Goal: Task Accomplishment & Management: Complete application form

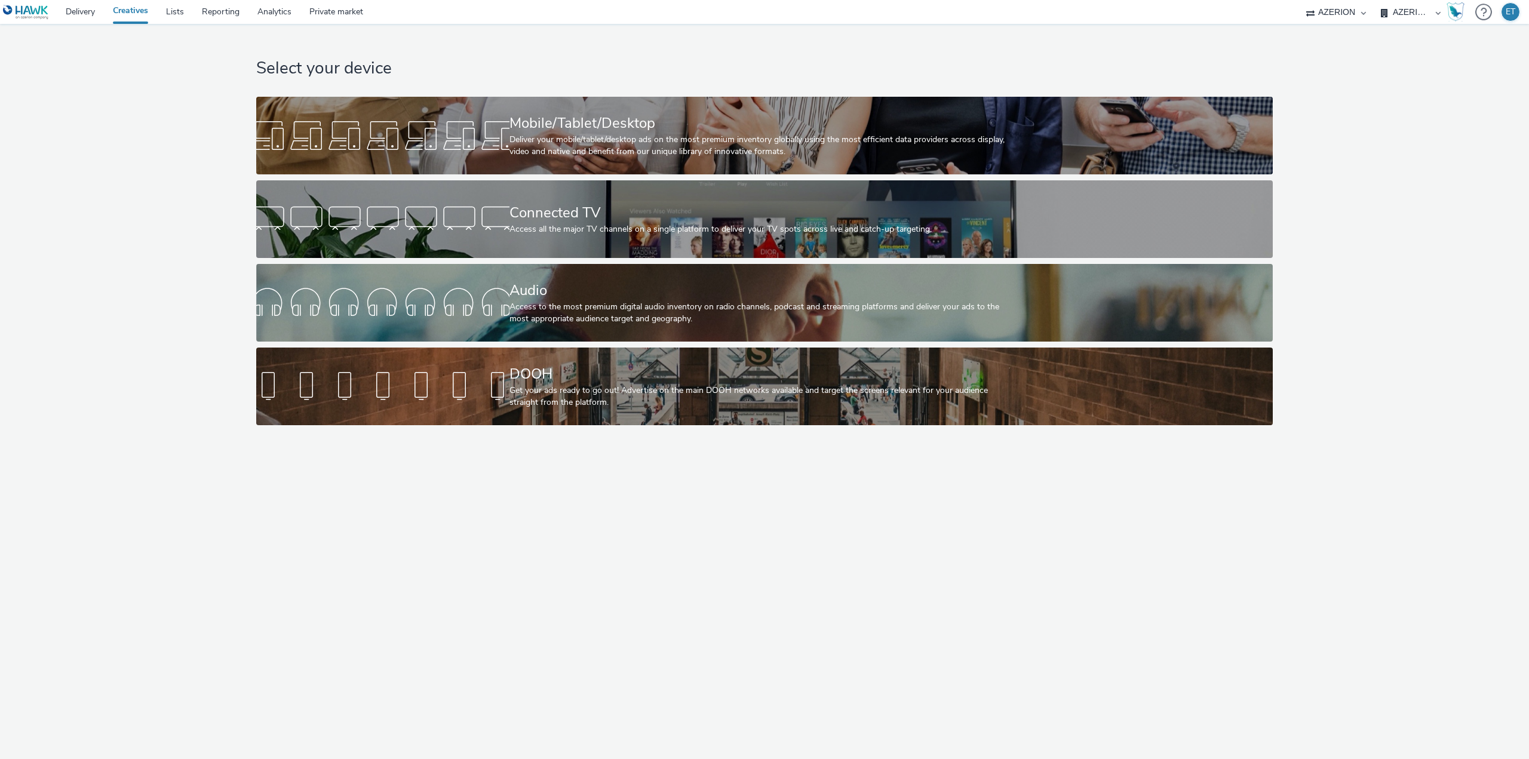
select select "79162ed7-0017-4339-93b0-3399b708648f"
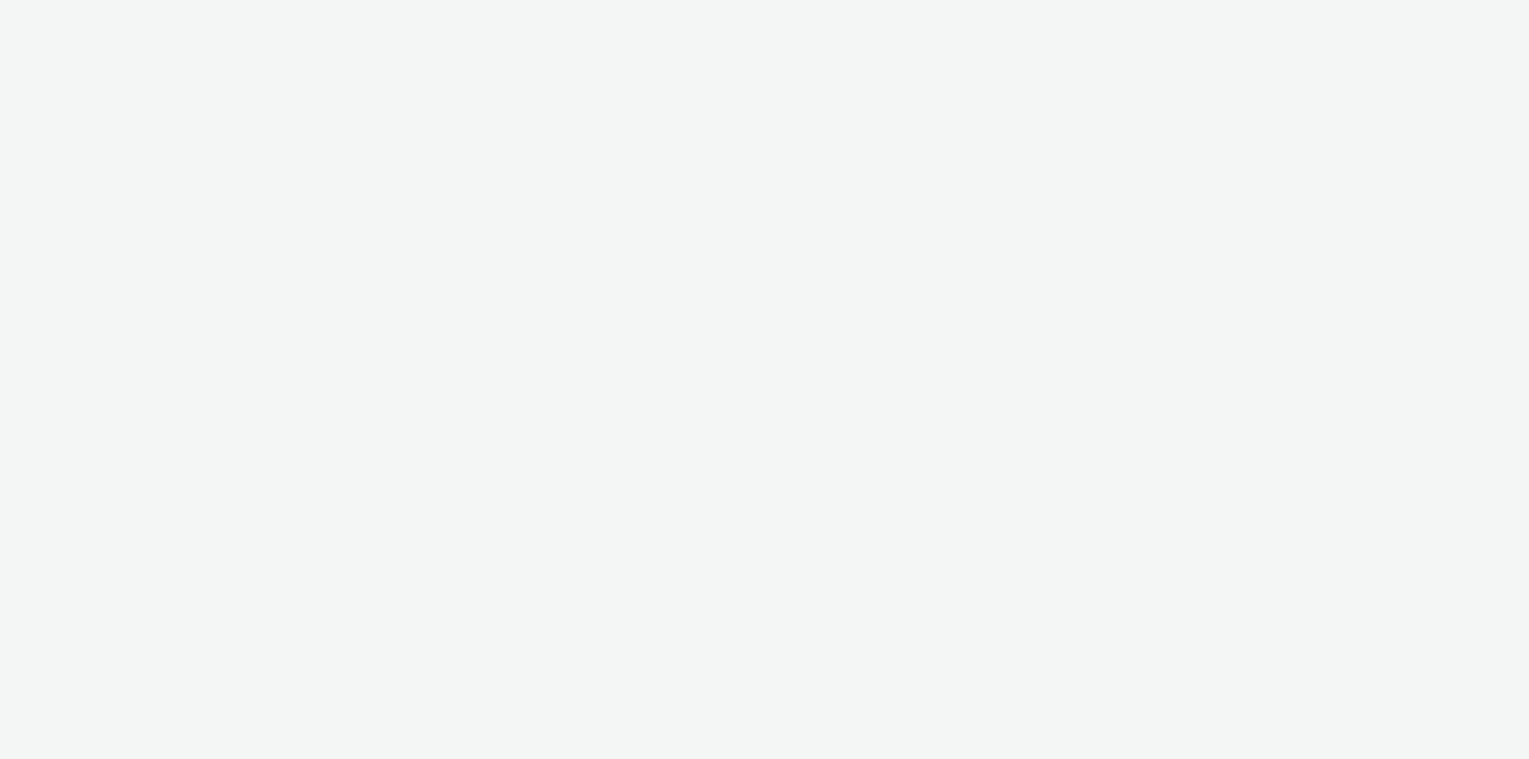
select select "79162ed7-0017-4339-93b0-3399b708648f"
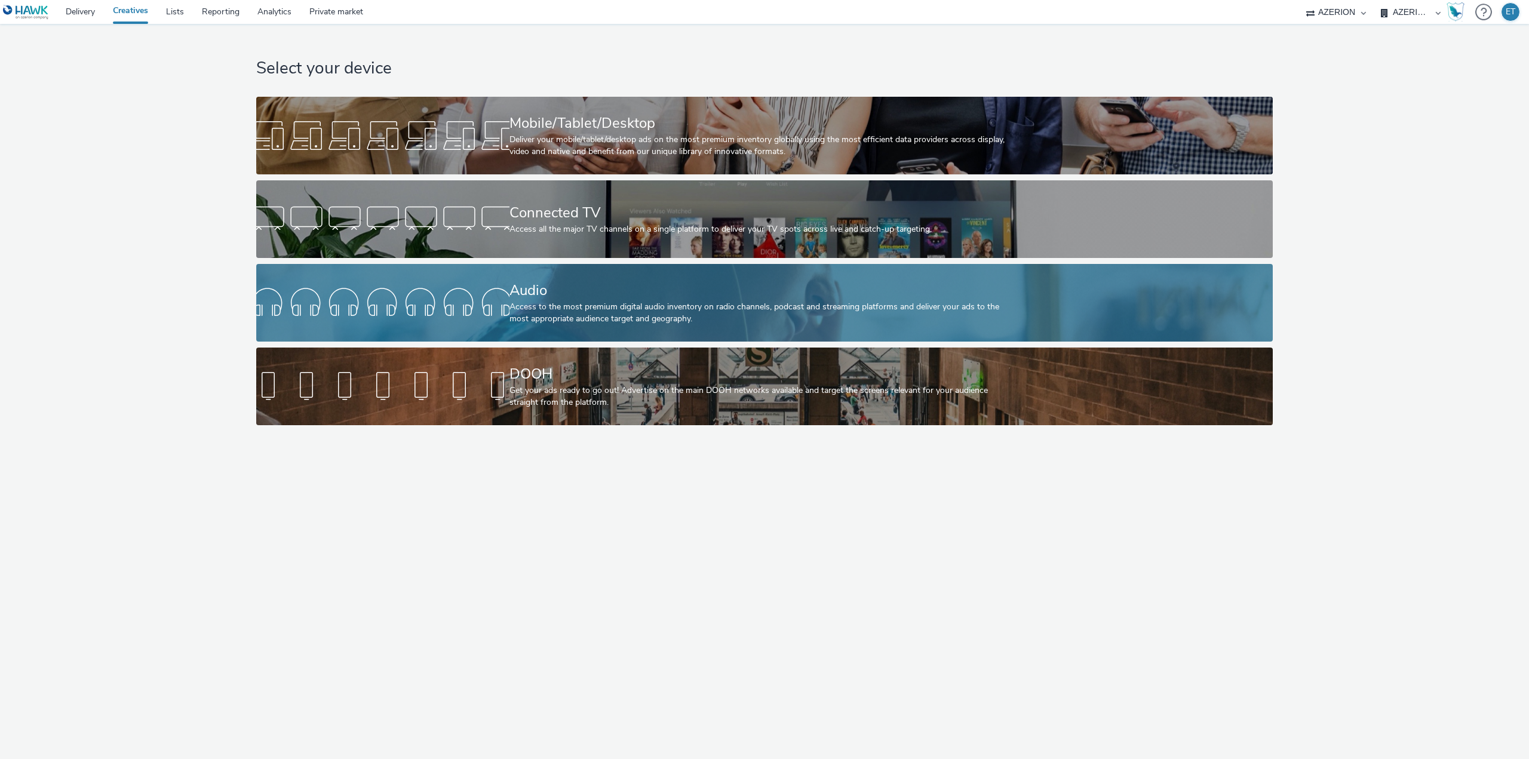
click at [636, 318] on div "Access to the most premium digital audio inventory on radio channels, podcast a…" at bounding box center [763, 313] width 506 height 24
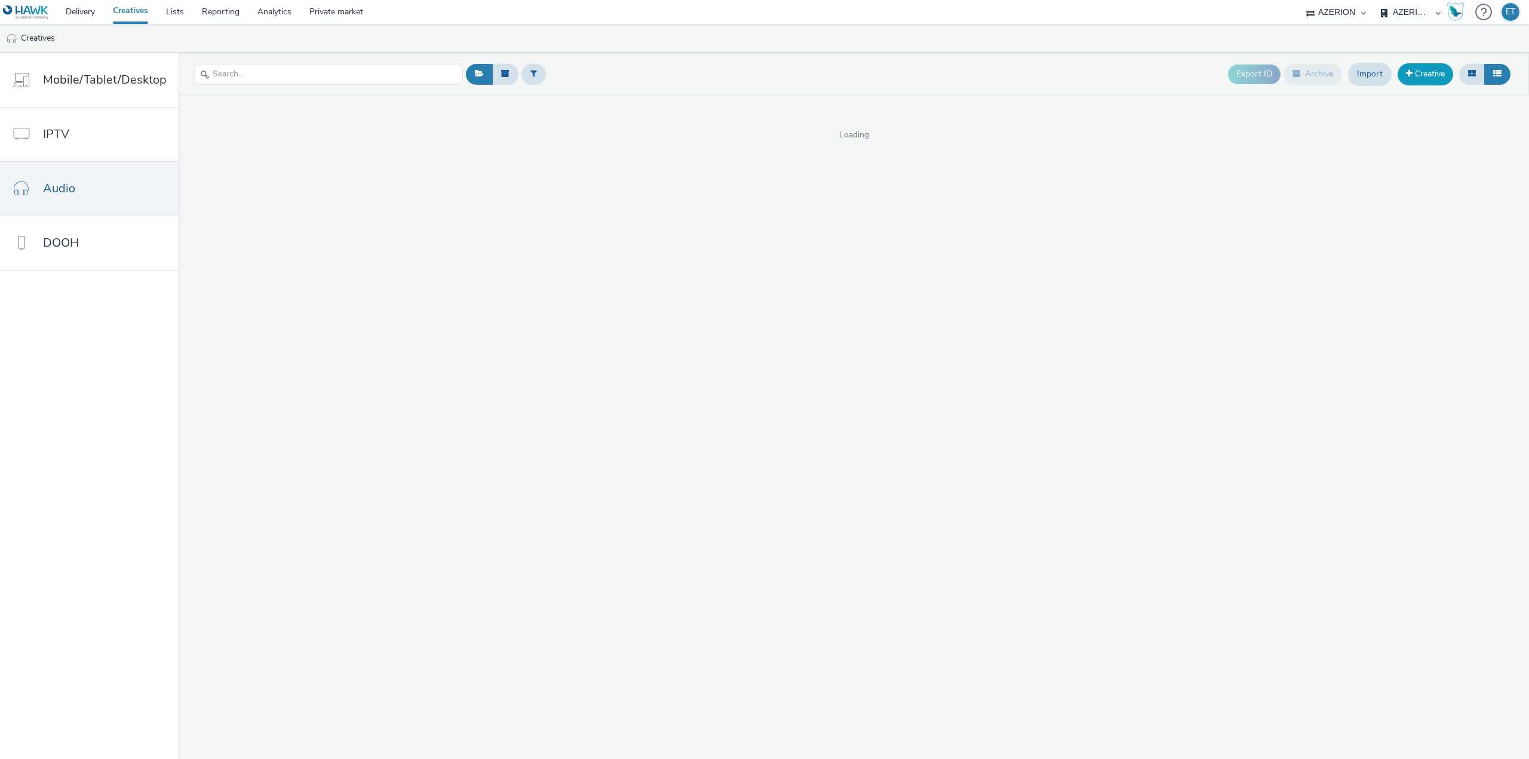
click at [1410, 78] on link "Creative" at bounding box center [1426, 74] width 56 height 22
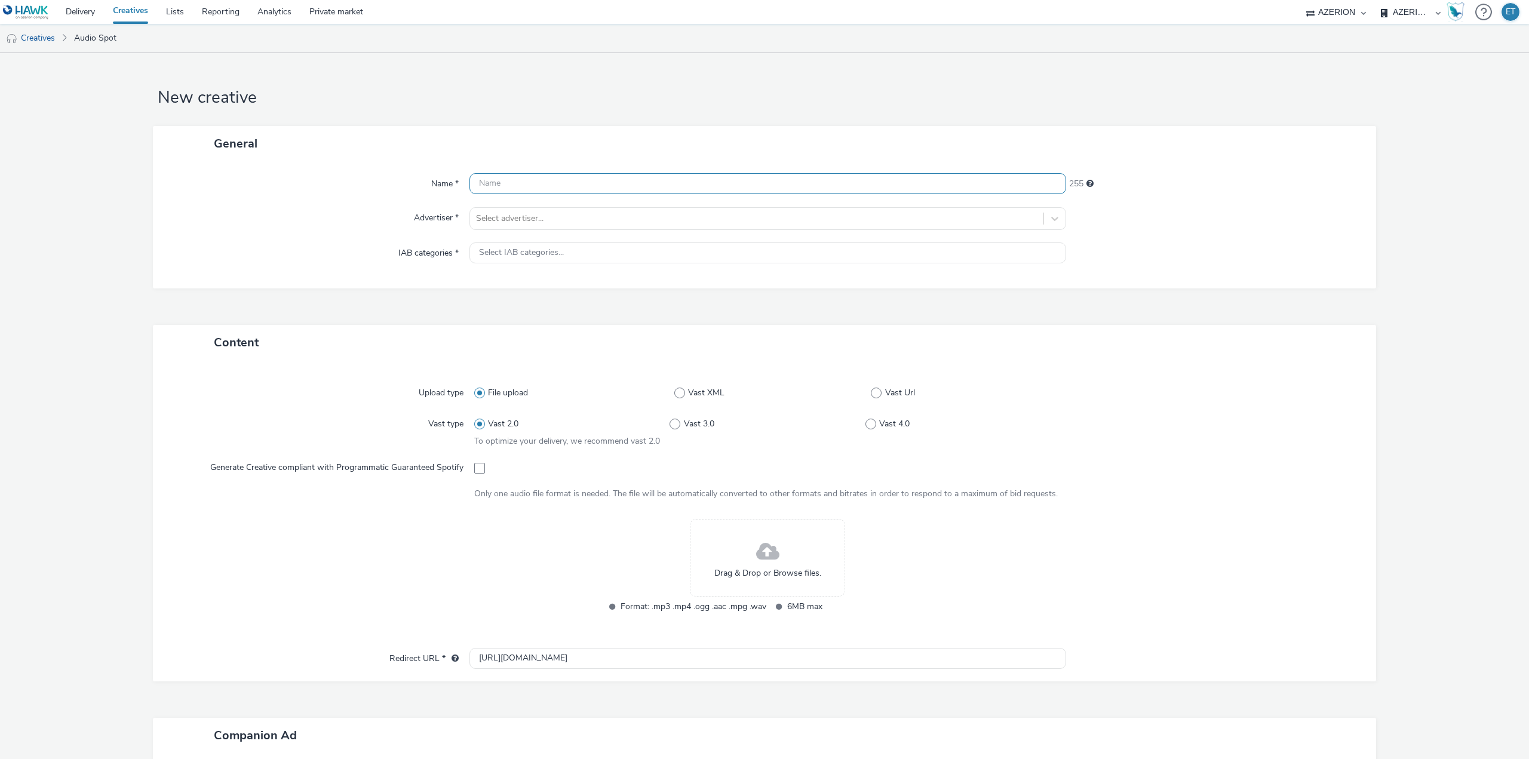
click at [696, 183] on input "text" at bounding box center [768, 183] width 597 height 21
type input "stga"
click at [563, 217] on div at bounding box center [757, 218] width 562 height 14
type input "stga"
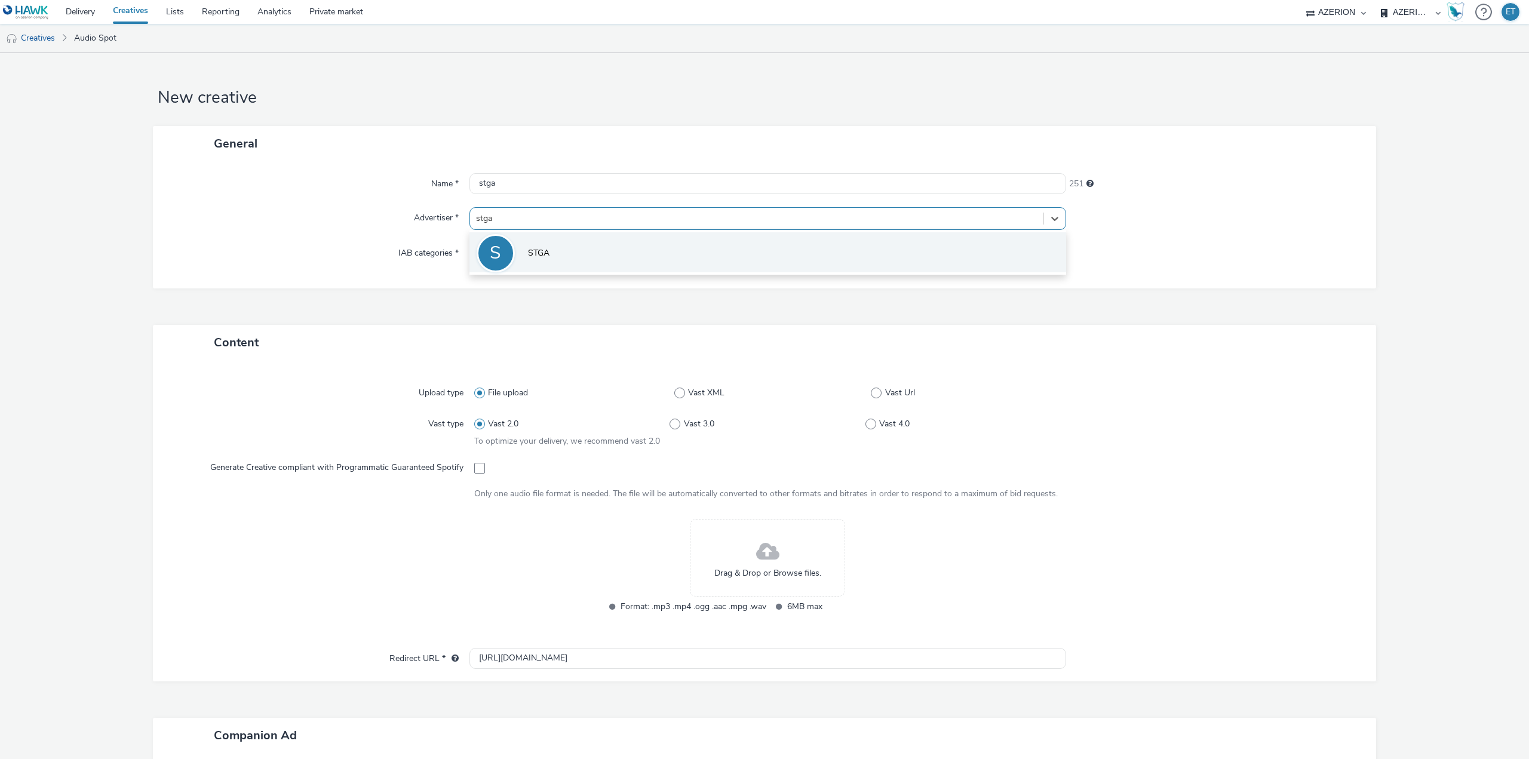
click at [546, 254] on span "STGA" at bounding box center [539, 253] width 22 height 12
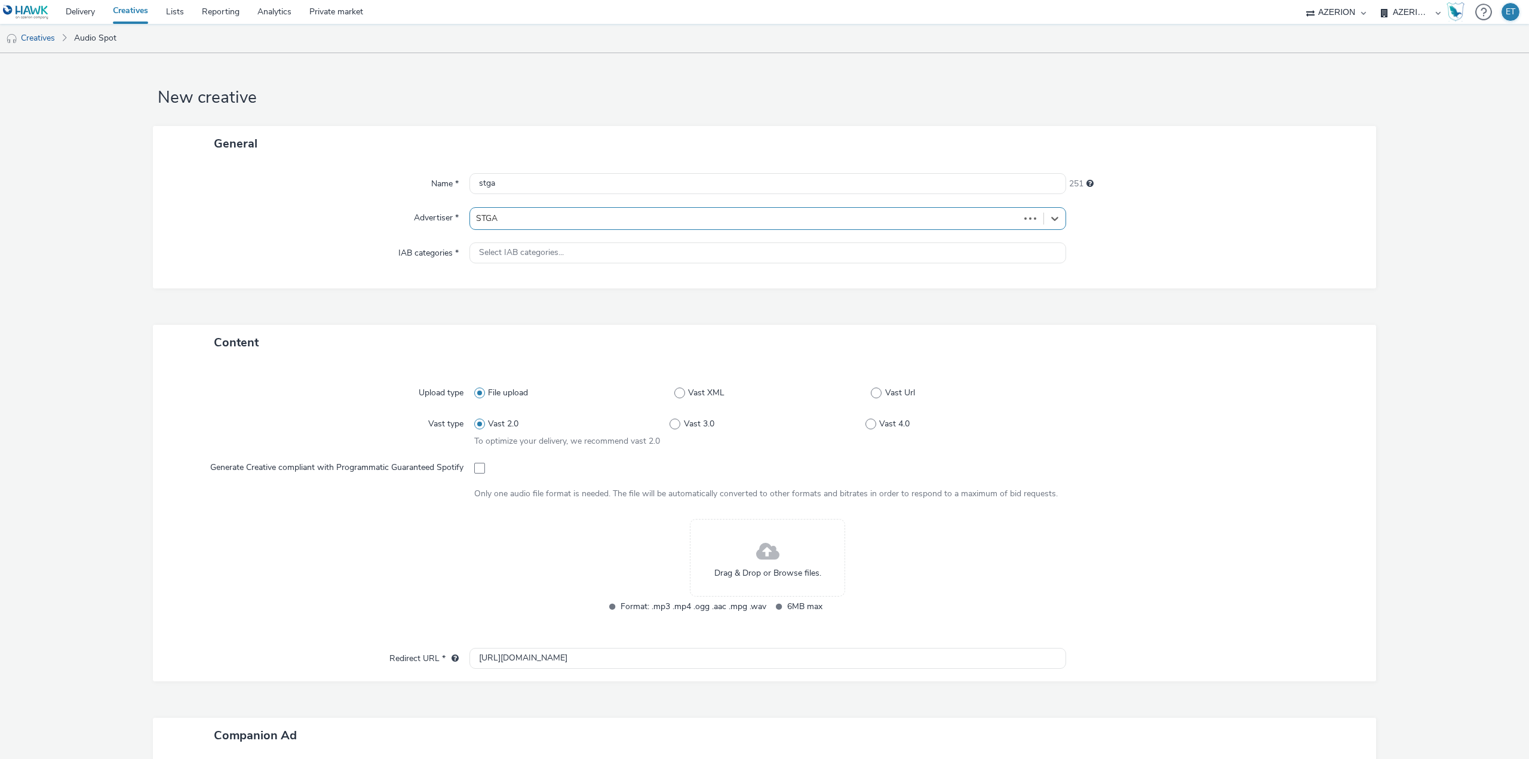
type input "[URL][DOMAIN_NAME]"
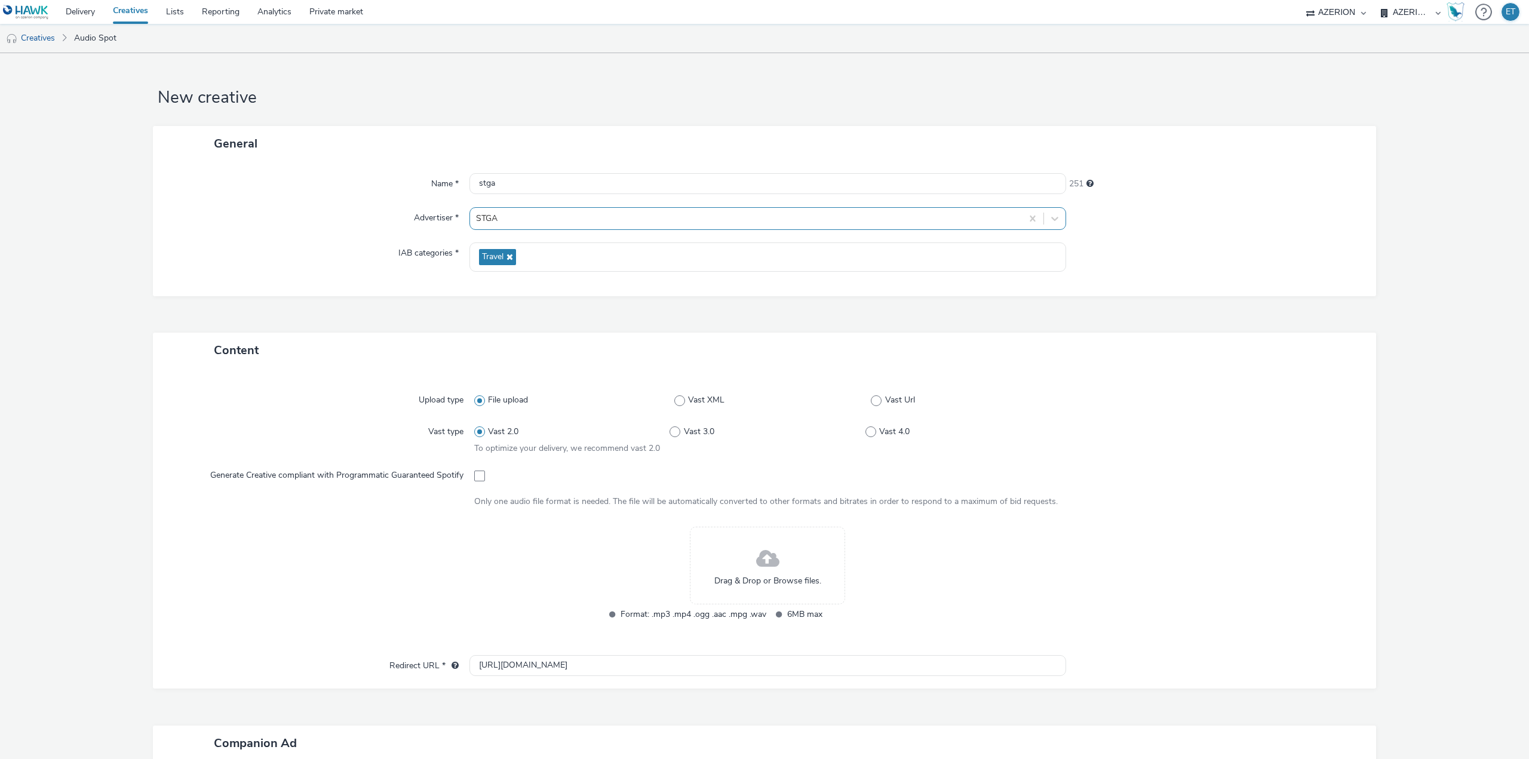
click at [534, 223] on div at bounding box center [746, 218] width 540 height 14
click at [534, 223] on div at bounding box center [745, 218] width 538 height 14
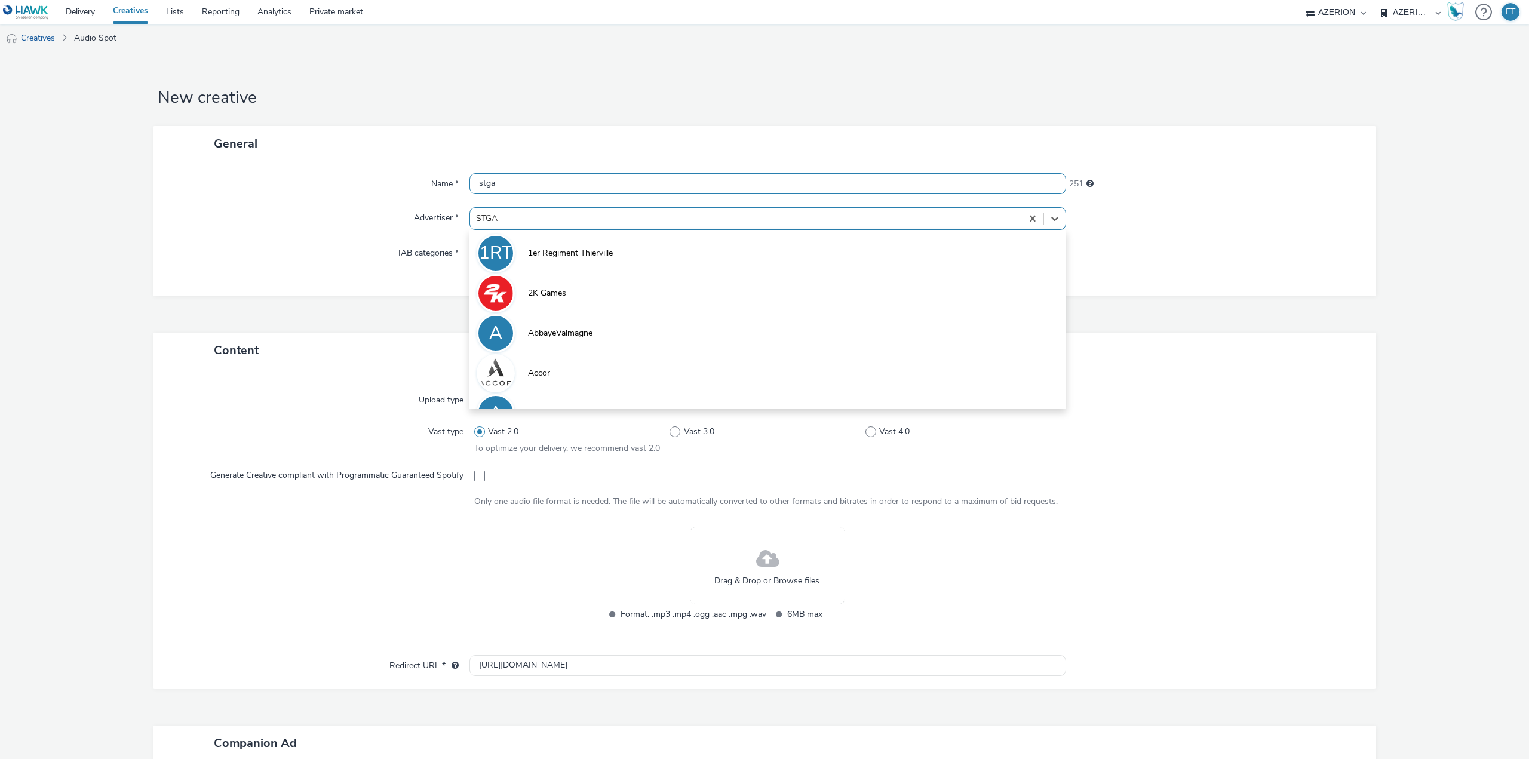
click at [518, 185] on input "stga" at bounding box center [768, 183] width 597 height 21
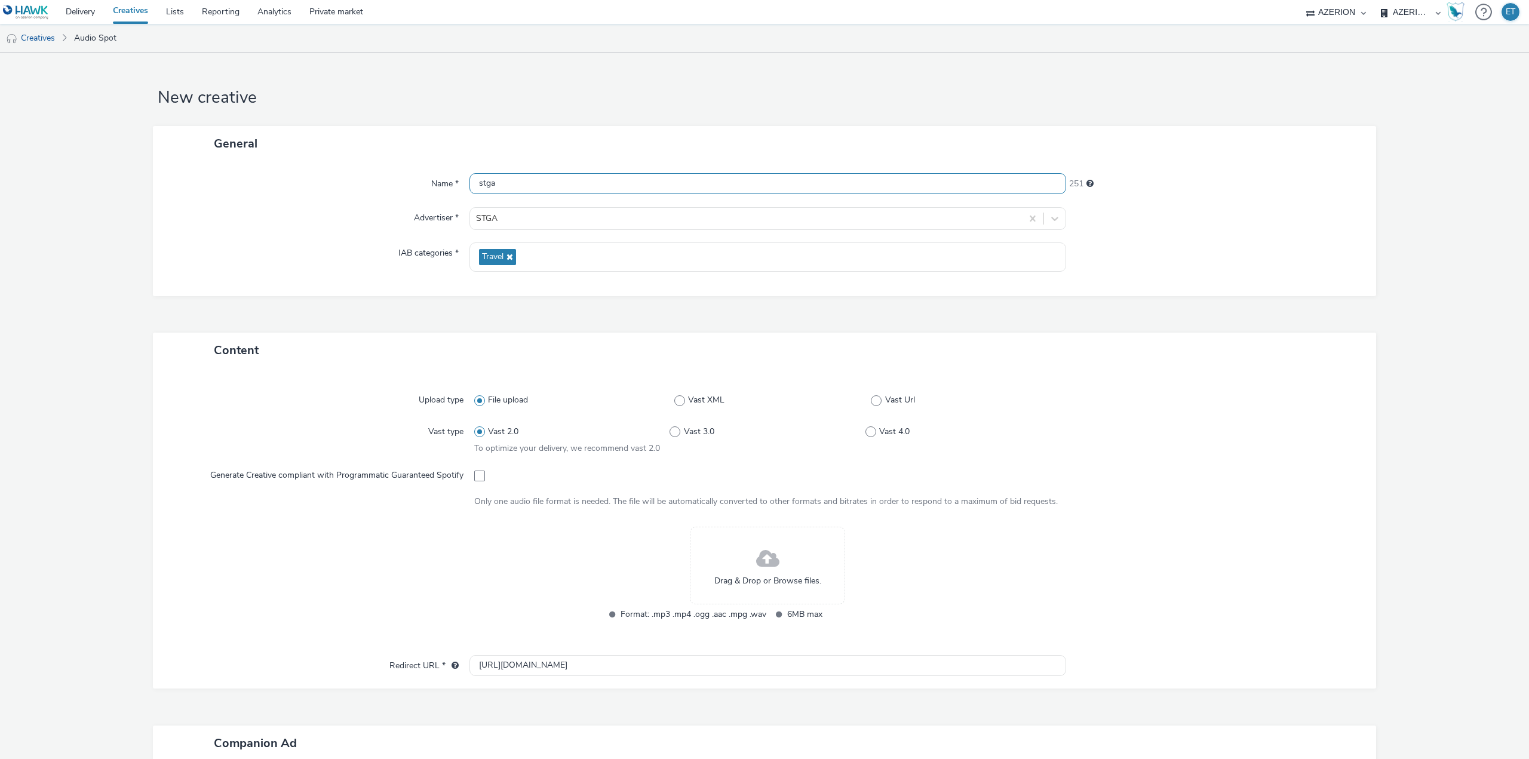
click at [518, 185] on input "stga" at bounding box center [768, 183] width 597 height 21
paste input "PROM0 STGA PODCAST V2"
drag, startPoint x: 475, startPoint y: 184, endPoint x: 464, endPoint y: 185, distance: 10.8
click at [464, 185] on div "Name * PROM0 STGA PODCAST V2 234" at bounding box center [764, 184] width 1199 height 22
click at [614, 183] on input "PROM0 STGA PODCAST V2" at bounding box center [768, 183] width 597 height 21
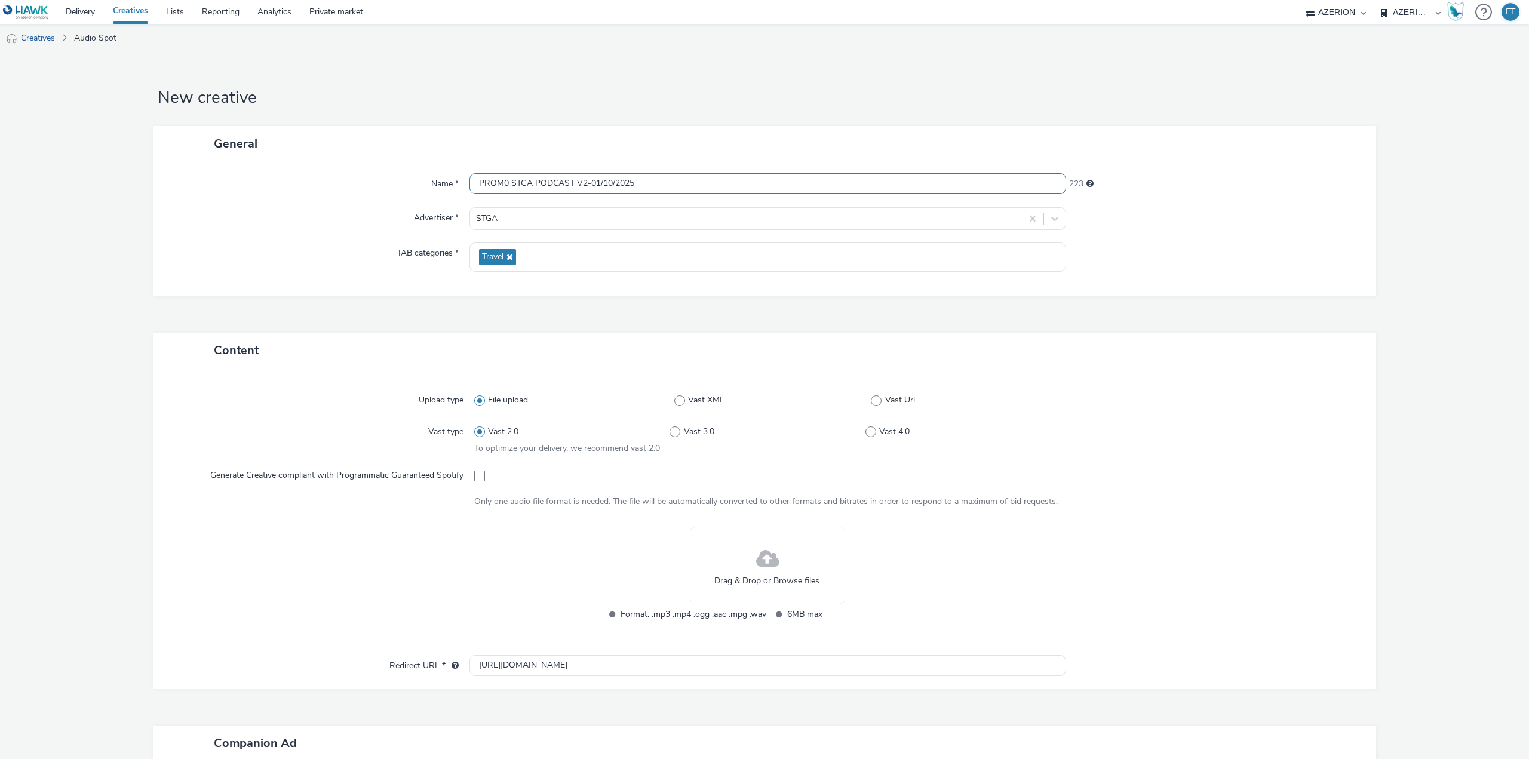
type input "PROM0 STGA PODCAST V2-01/10/2025"
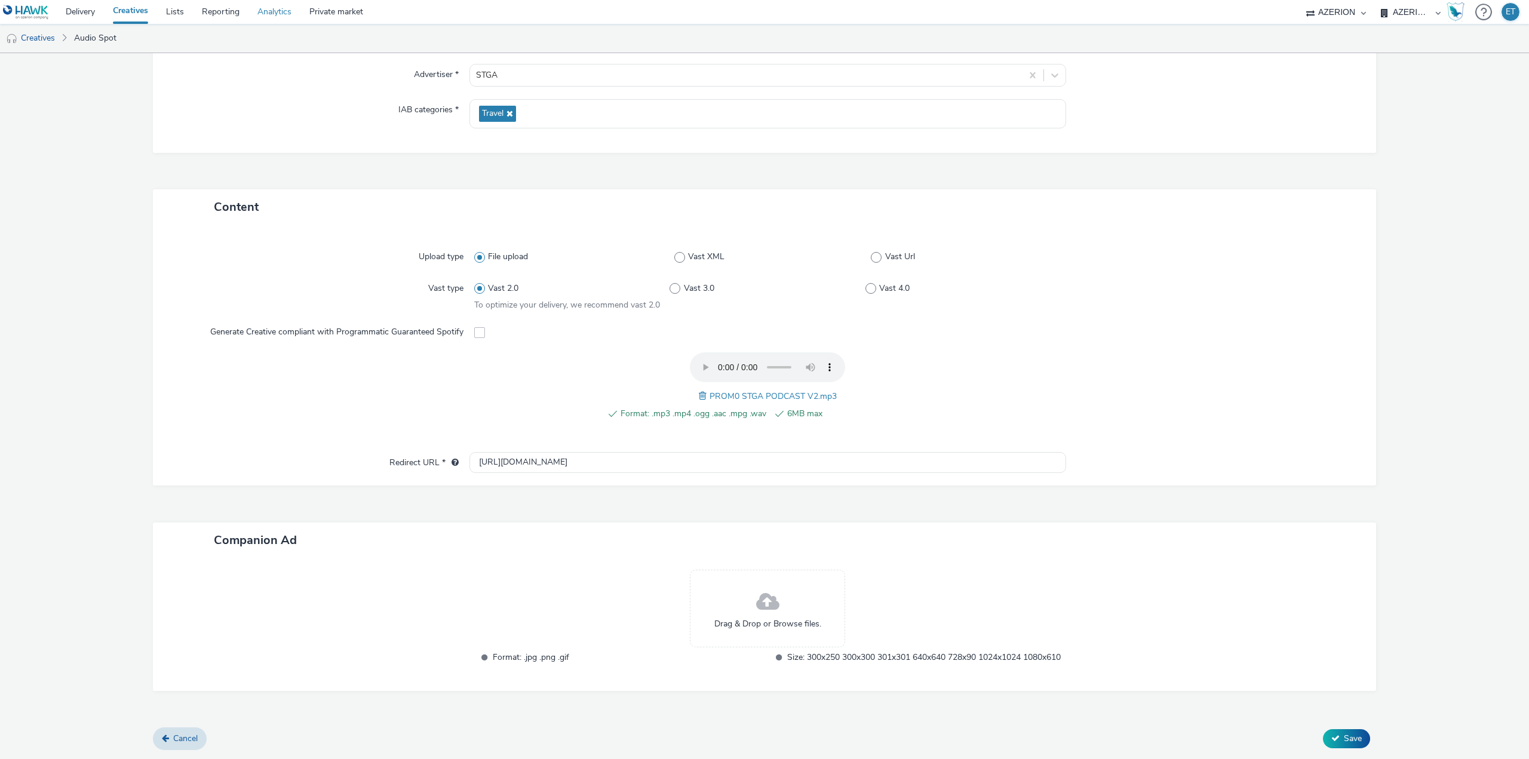
scroll to position [157, 0]
drag, startPoint x: 533, startPoint y: 450, endPoint x: 460, endPoint y: 452, distance: 72.9
click at [460, 452] on div "Redirect URL * [URL][DOMAIN_NAME]" at bounding box center [764, 463] width 1199 height 22
paste input "s://[DOMAIN_NAME][URL]"
type input "[URL][DOMAIN_NAME]"
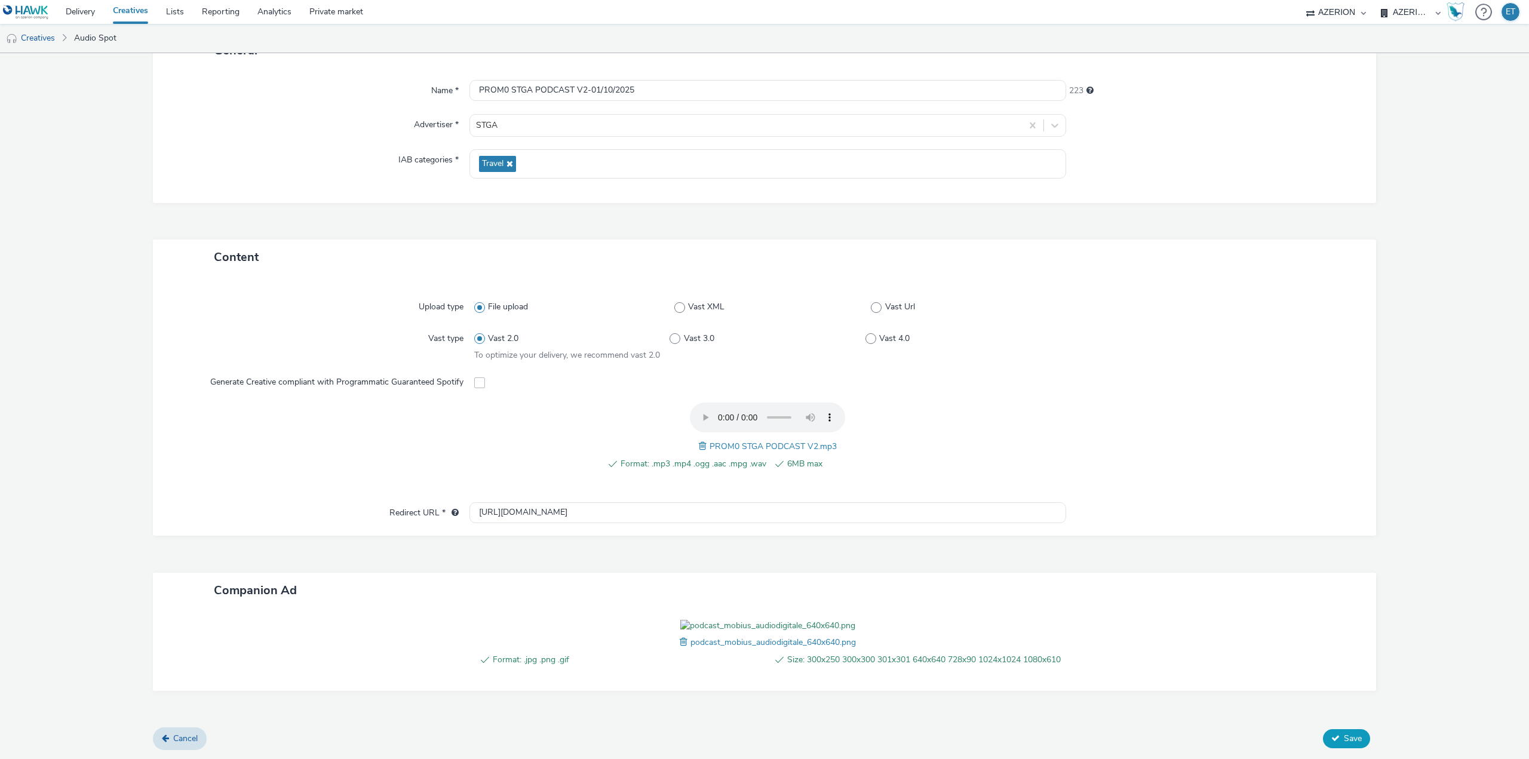
click at [1357, 748] on button "Save" at bounding box center [1346, 738] width 47 height 19
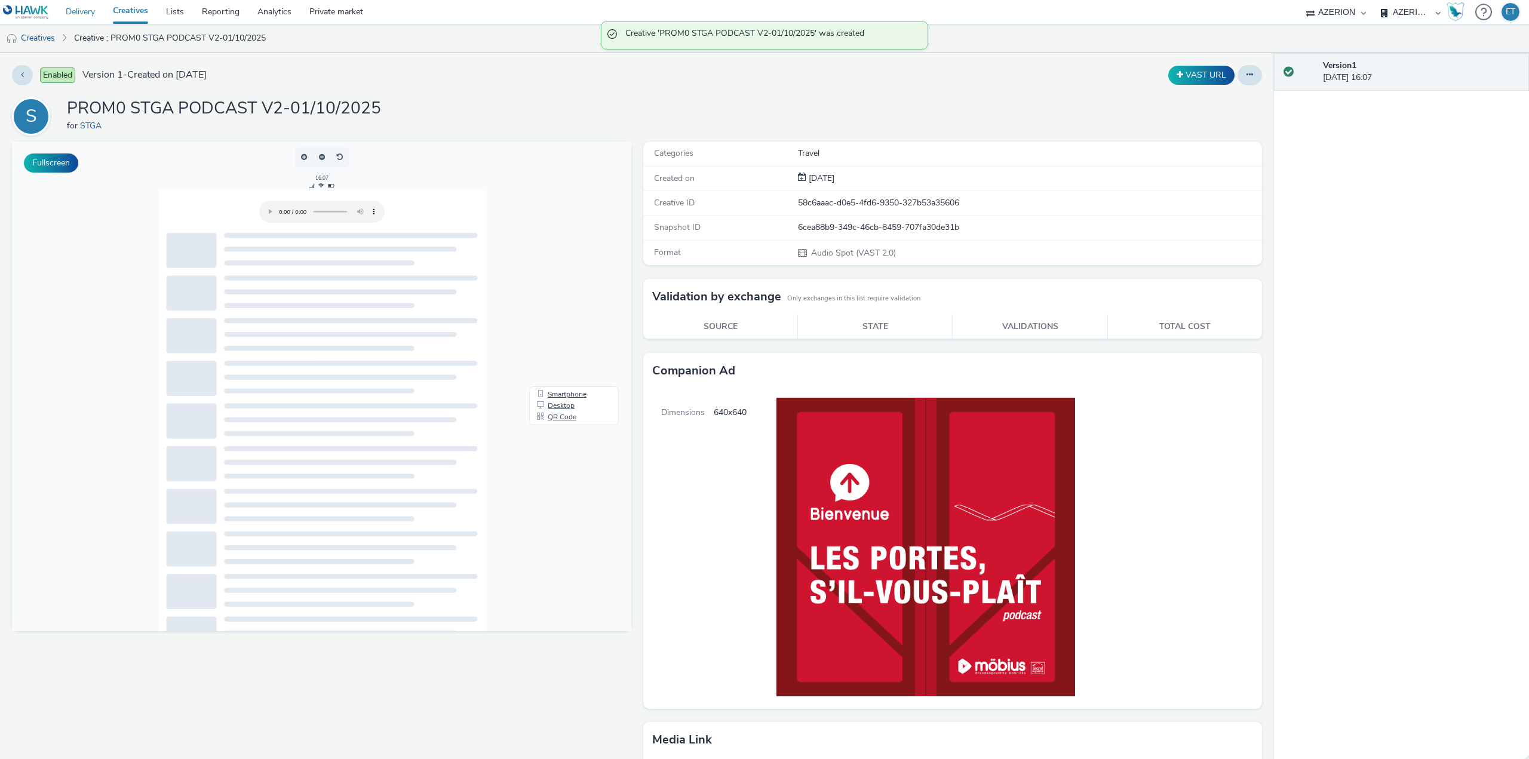
click at [85, 13] on link "Delivery" at bounding box center [80, 12] width 47 height 24
